Goal: Task Accomplishment & Management: Manage account settings

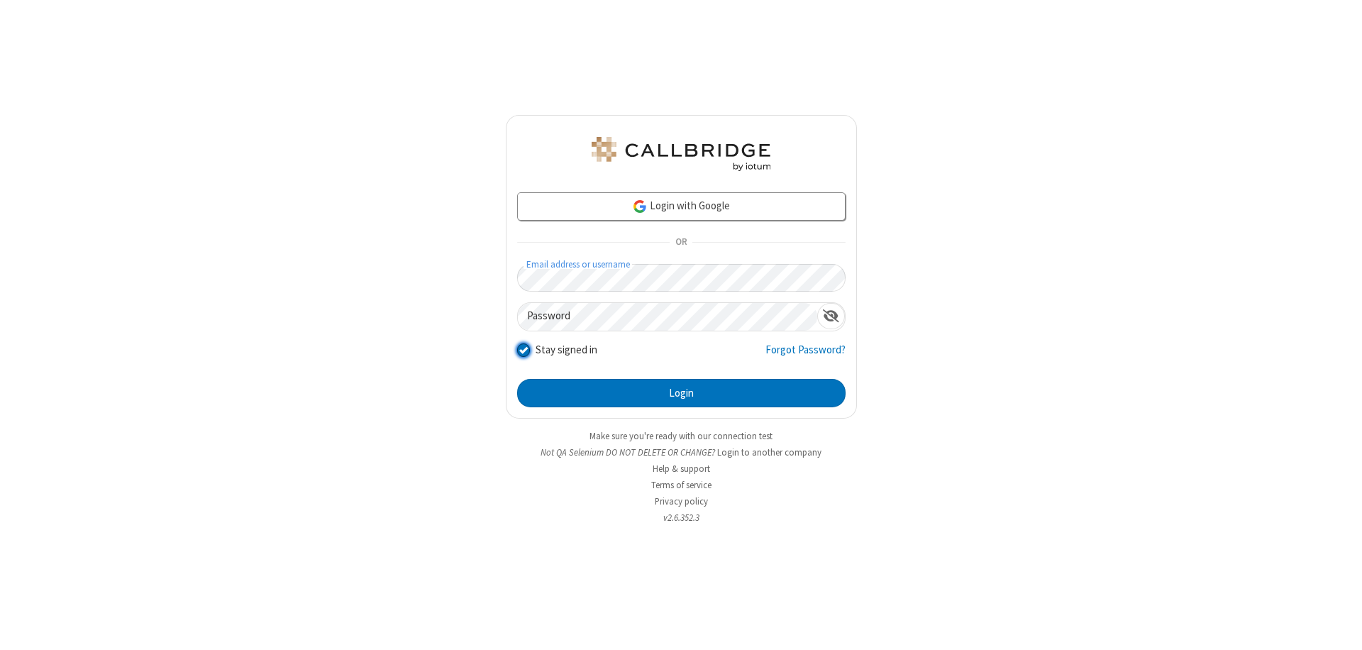
click at [523, 349] on input "Stay signed in" at bounding box center [523, 349] width 13 height 15
checkbox input "false"
click at [681, 393] on button "Login" at bounding box center [681, 393] width 328 height 28
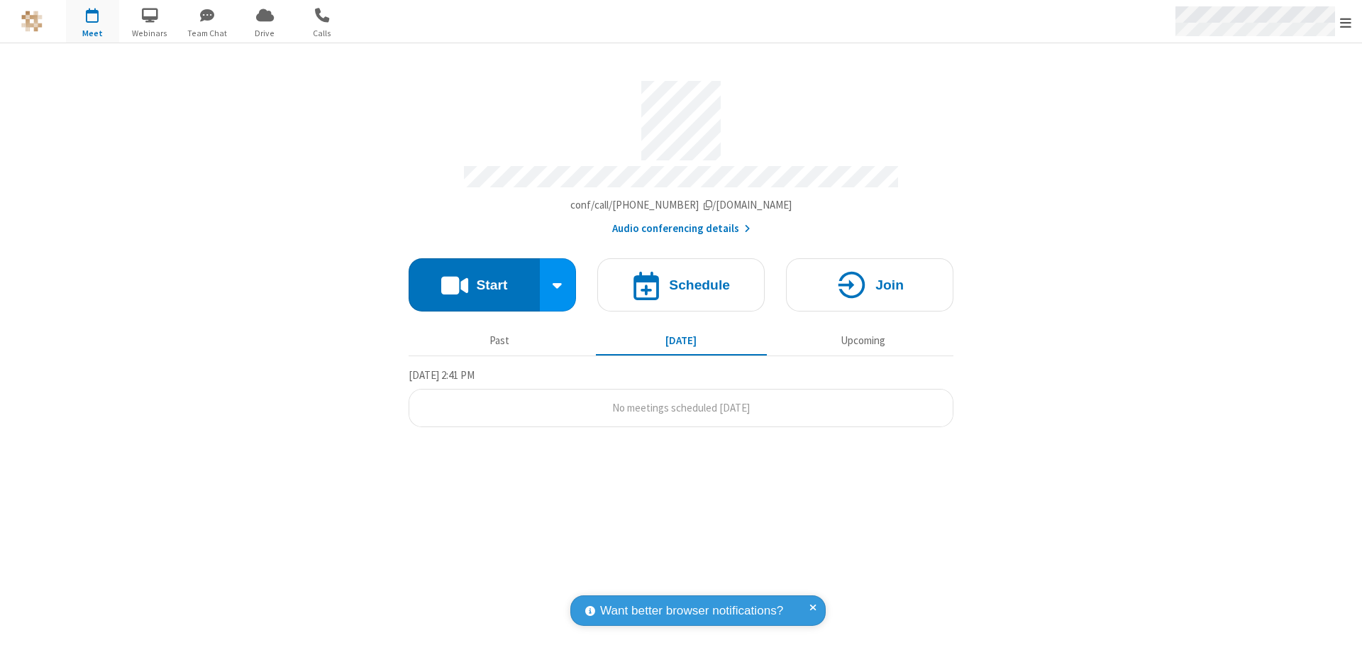
click at [1345, 21] on span "Open menu" at bounding box center [1345, 23] width 11 height 14
